Goal: Transaction & Acquisition: Purchase product/service

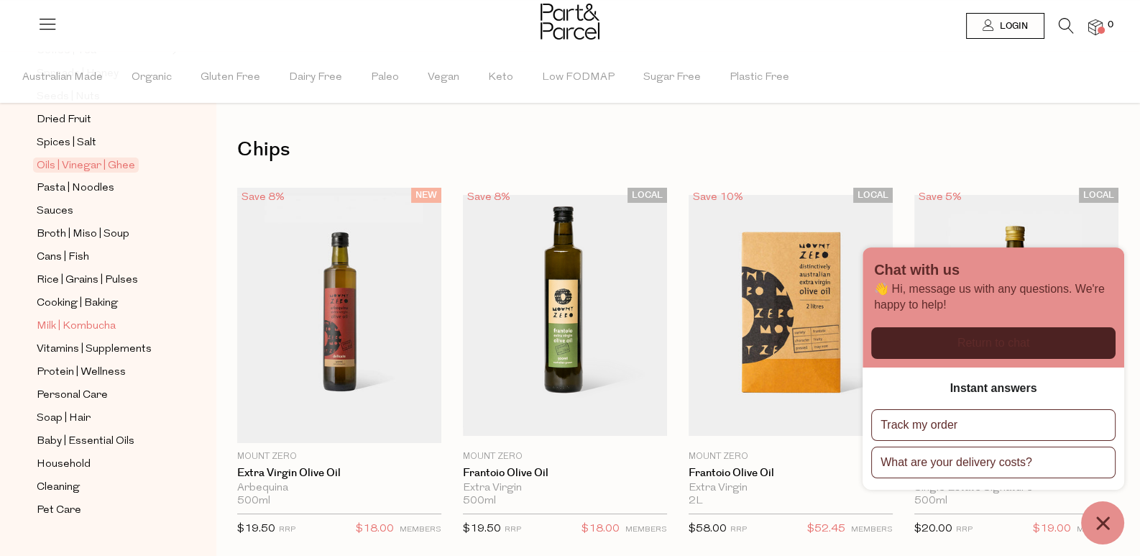
scroll to position [443, 0]
click at [91, 317] on span "Milk | Kombucha" at bounding box center [76, 325] width 79 height 17
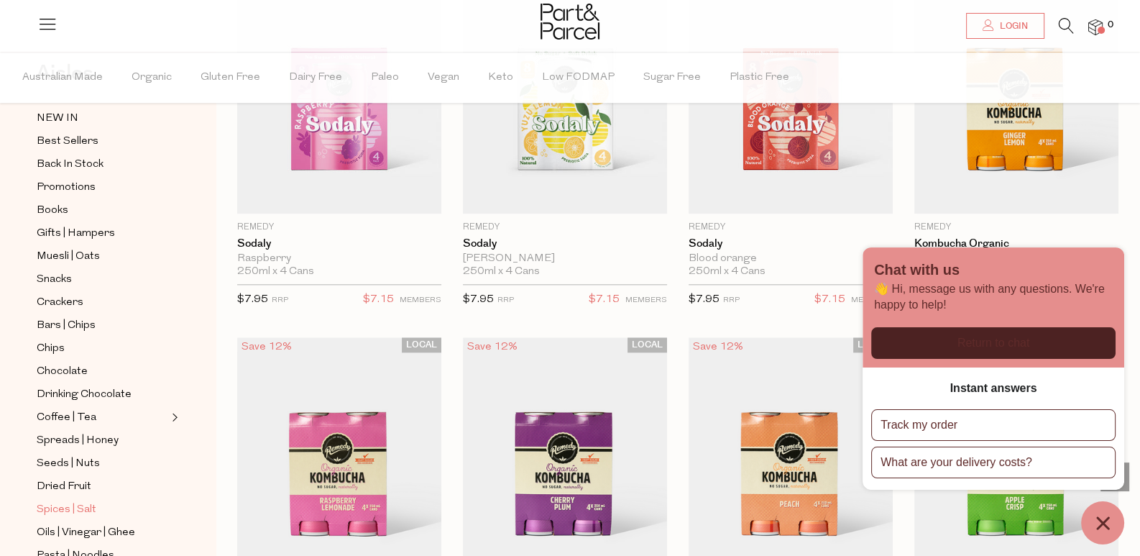
scroll to position [216, 0]
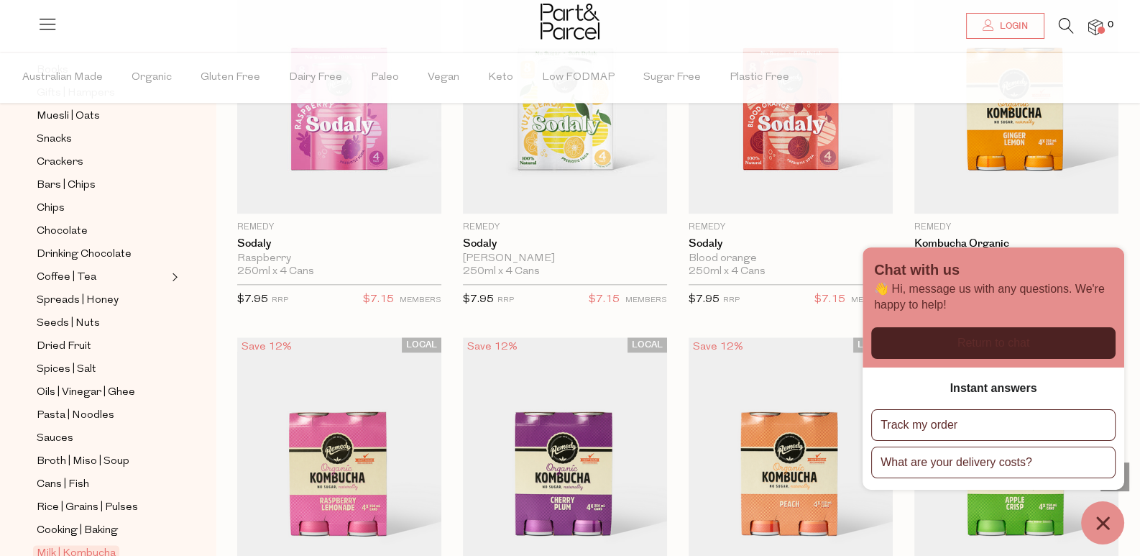
click at [74, 211] on ul "NEW IN Best Sellers Back In Stock Promotions Books Gifts | Hampers Muesli | Oat…" at bounding box center [108, 357] width 154 height 776
click at [74, 223] on span "Chocolate" at bounding box center [62, 231] width 51 height 17
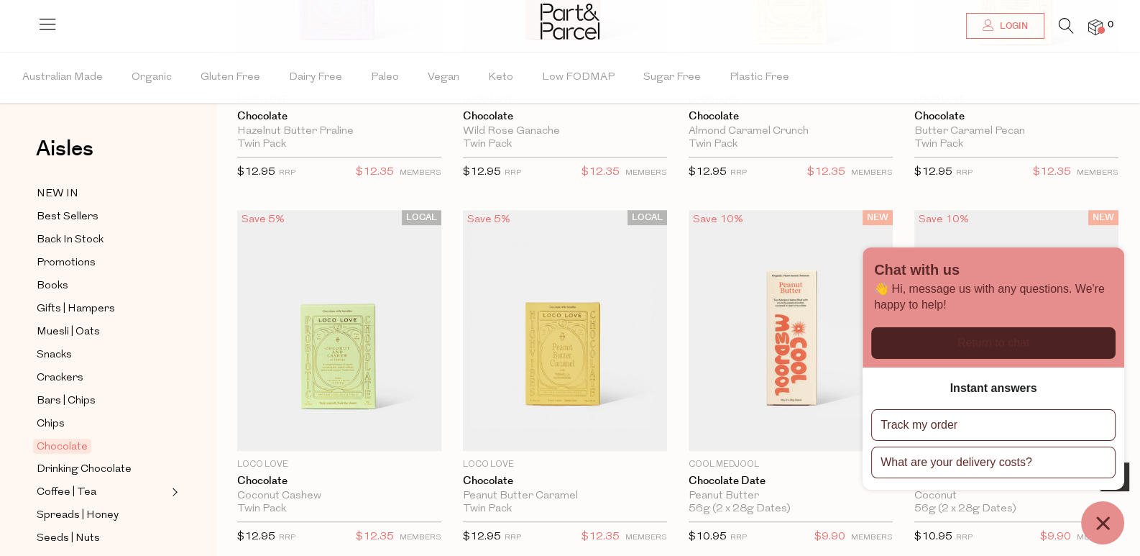
scroll to position [726, 0]
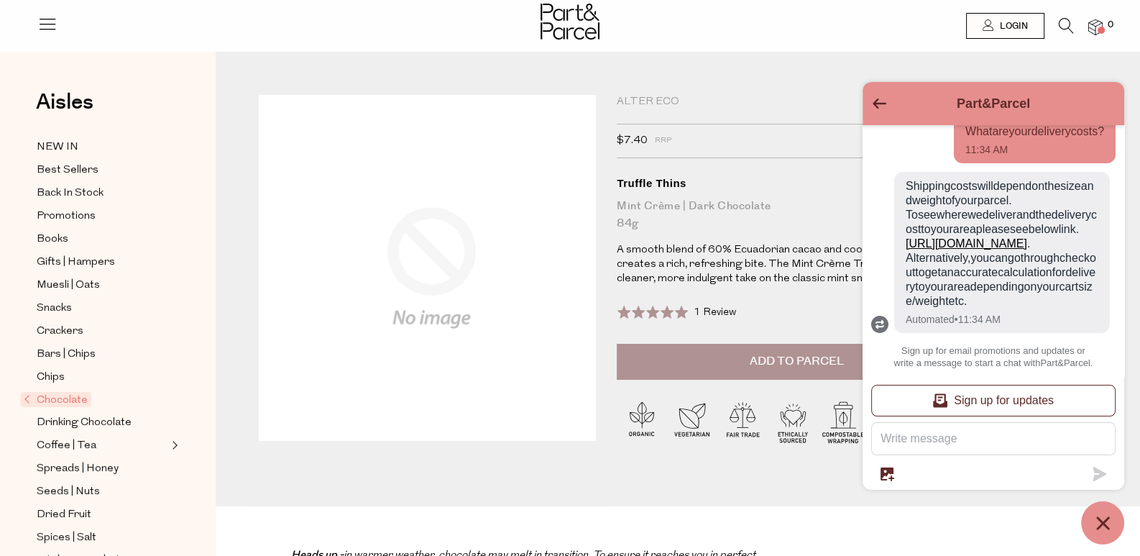
click at [873, 108] on icon "Go back to the main screen" at bounding box center [880, 103] width 14 height 10
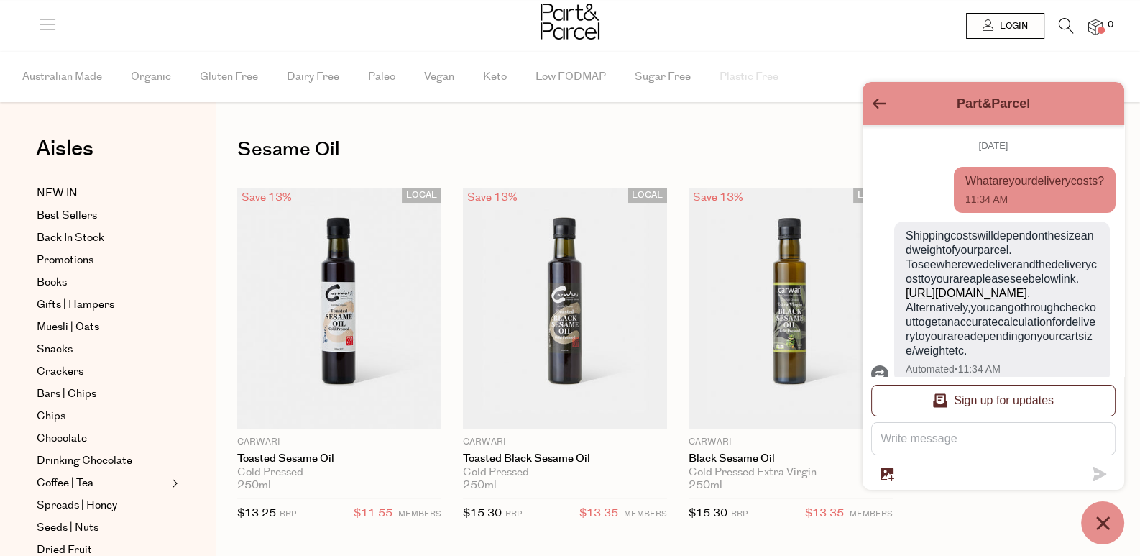
scroll to position [121, 0]
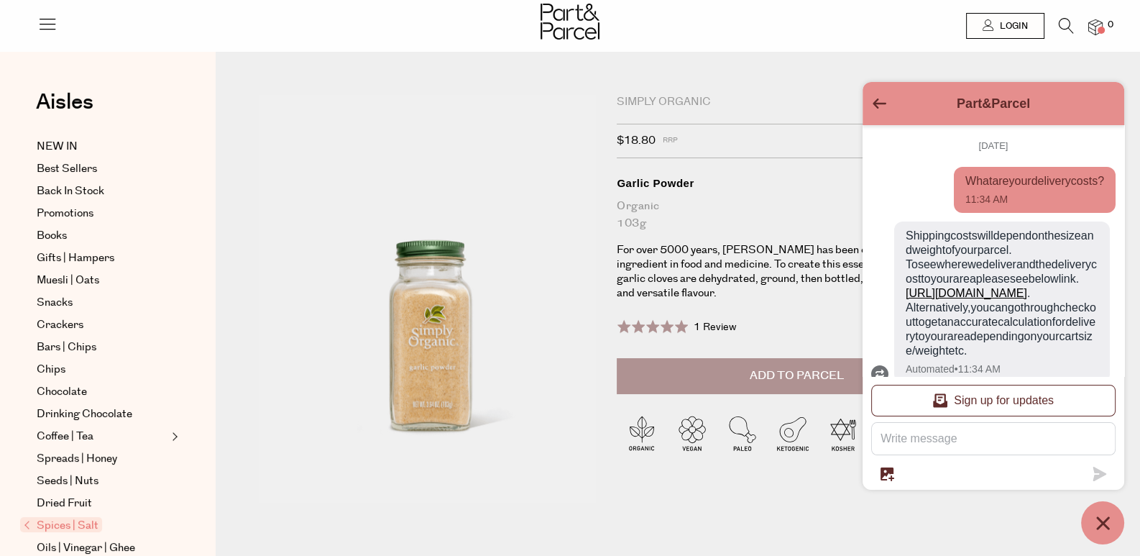
scroll to position [81, 0]
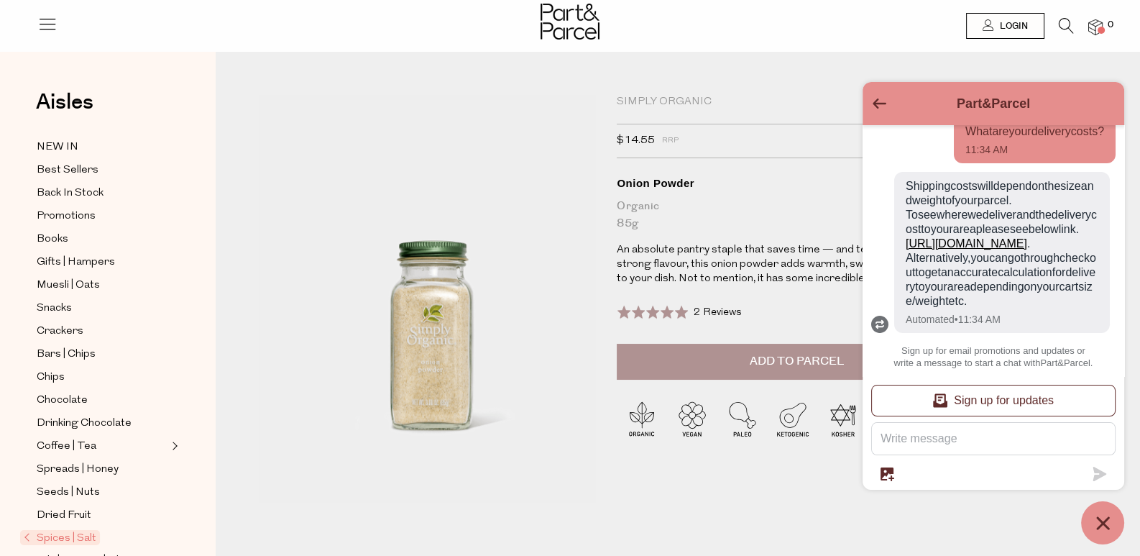
scroll to position [121, 0]
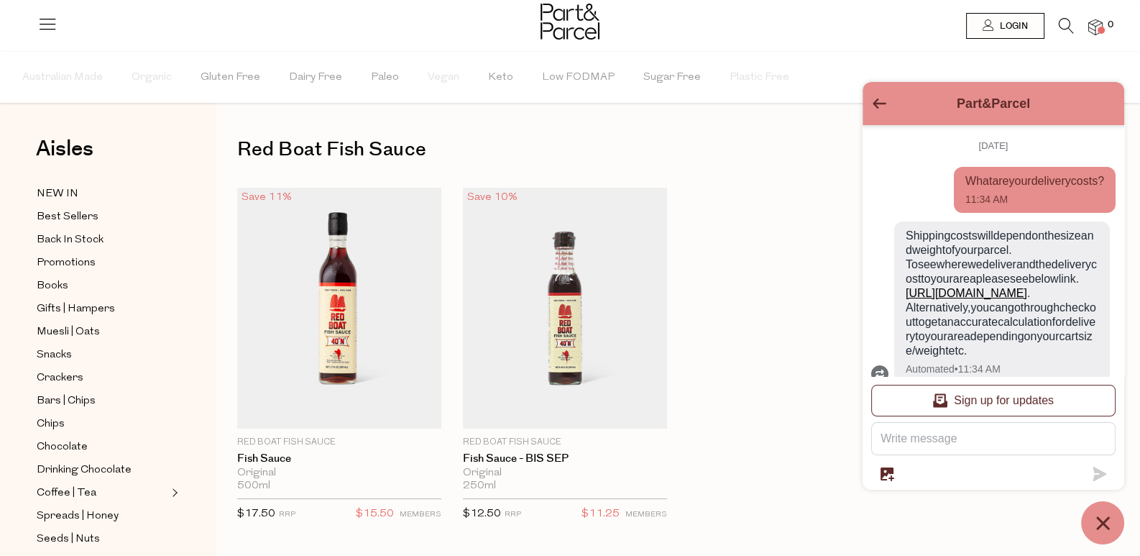
scroll to position [121, 0]
